Goal: Task Accomplishment & Management: Manage account settings

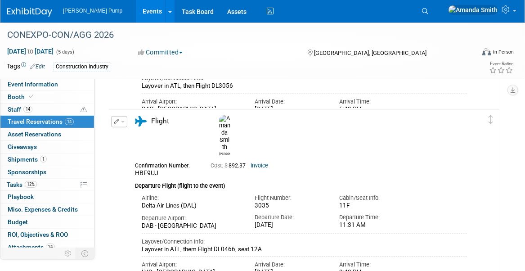
click at [136, 10] on link "Events" at bounding box center [152, 11] width 33 height 22
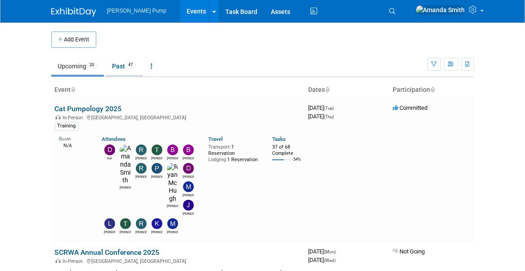
click at [122, 64] on link "Past 47" at bounding box center [124, 66] width 37 height 17
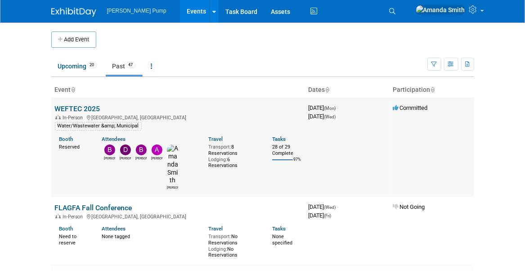
click at [79, 109] on link "WEFTEC 2025" at bounding box center [77, 108] width 45 height 9
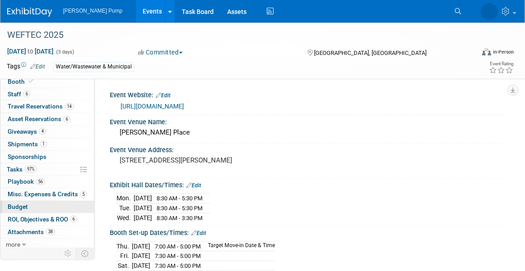
scroll to position [16, 0]
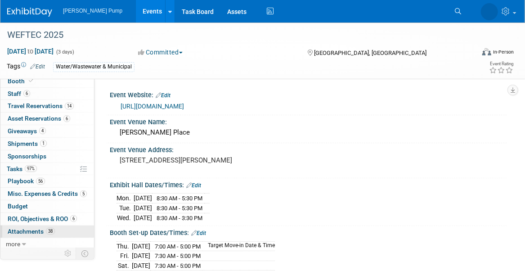
click at [34, 228] on span "Attachments 38" at bounding box center [31, 231] width 47 height 7
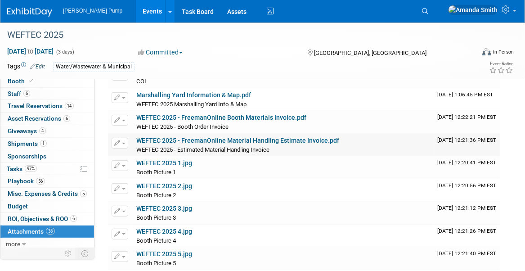
scroll to position [0, 0]
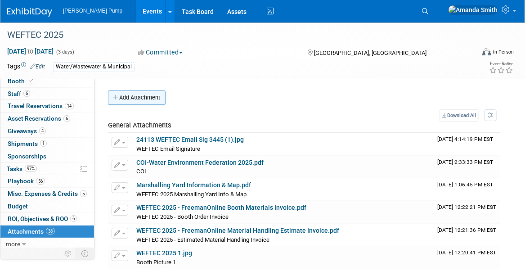
click at [143, 102] on button "Add Attachment" at bounding box center [137, 97] width 58 height 14
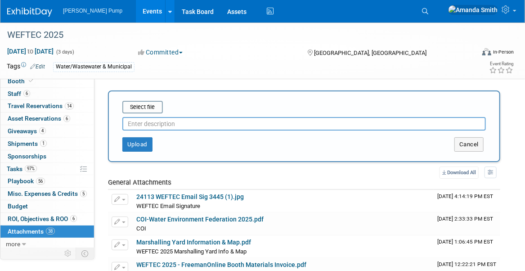
click at [144, 123] on input "text" at bounding box center [303, 123] width 363 height 13
click at [137, 110] on input "file" at bounding box center [108, 107] width 107 height 11
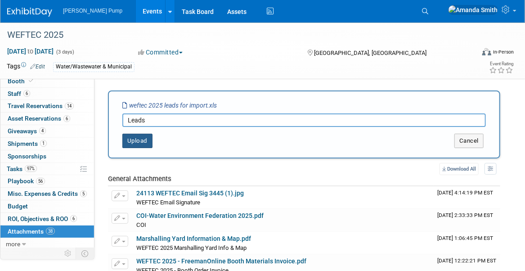
type input "Leads"
click at [143, 138] on button "Upload" at bounding box center [137, 141] width 30 height 14
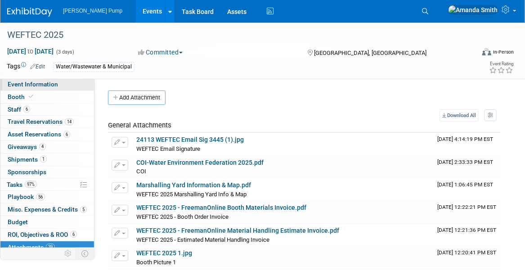
click at [28, 85] on span "Event Information" at bounding box center [33, 84] width 50 height 7
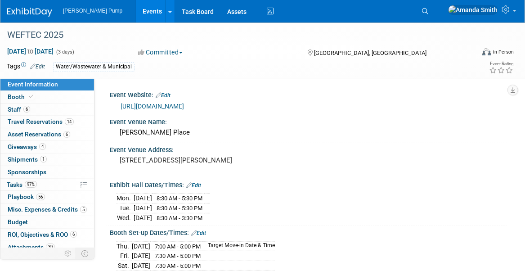
click at [136, 12] on link "Events" at bounding box center [152, 11] width 33 height 22
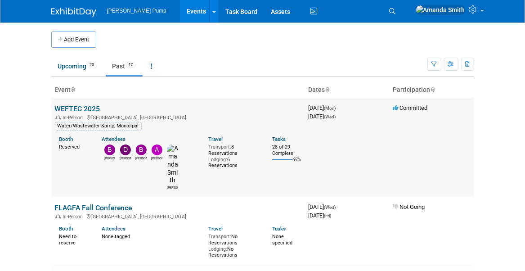
click at [90, 105] on link "WEFTEC 2025" at bounding box center [77, 108] width 45 height 9
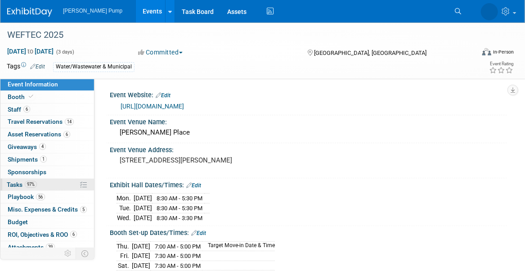
click at [9, 186] on span "Tasks 97%" at bounding box center [22, 184] width 30 height 7
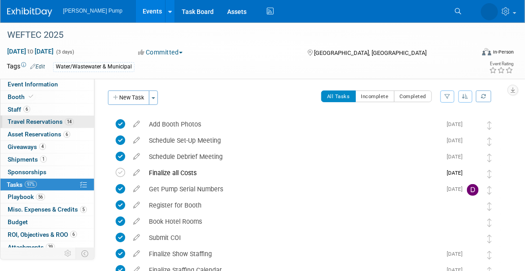
click at [33, 118] on span "Travel Reservations 14" at bounding box center [41, 121] width 66 height 7
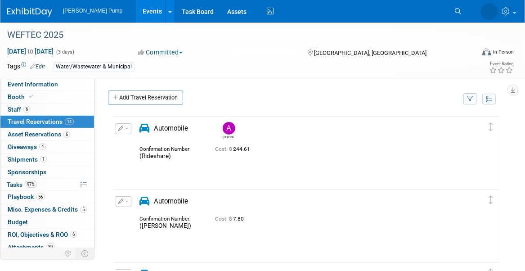
click at [136, 10] on link "Events" at bounding box center [152, 11] width 33 height 22
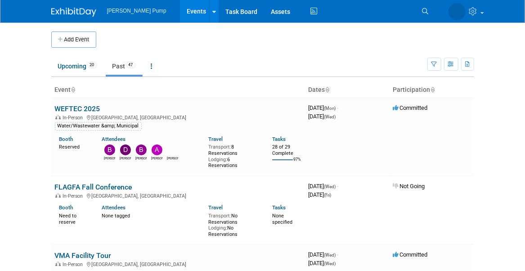
click at [488, 103] on body "Thompson Pump Events Add Event Bulk Upload Events Shareable Event Boards Recent…" at bounding box center [262, 135] width 525 height 271
click at [83, 64] on link "Upcoming 20" at bounding box center [77, 66] width 53 height 17
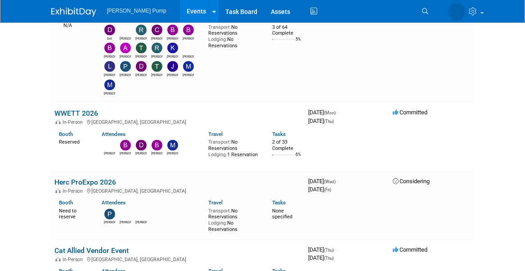
scroll to position [630, 0]
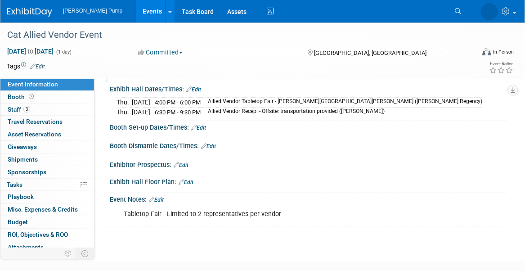
scroll to position [135, 0]
